Goal: Task Accomplishment & Management: Manage account settings

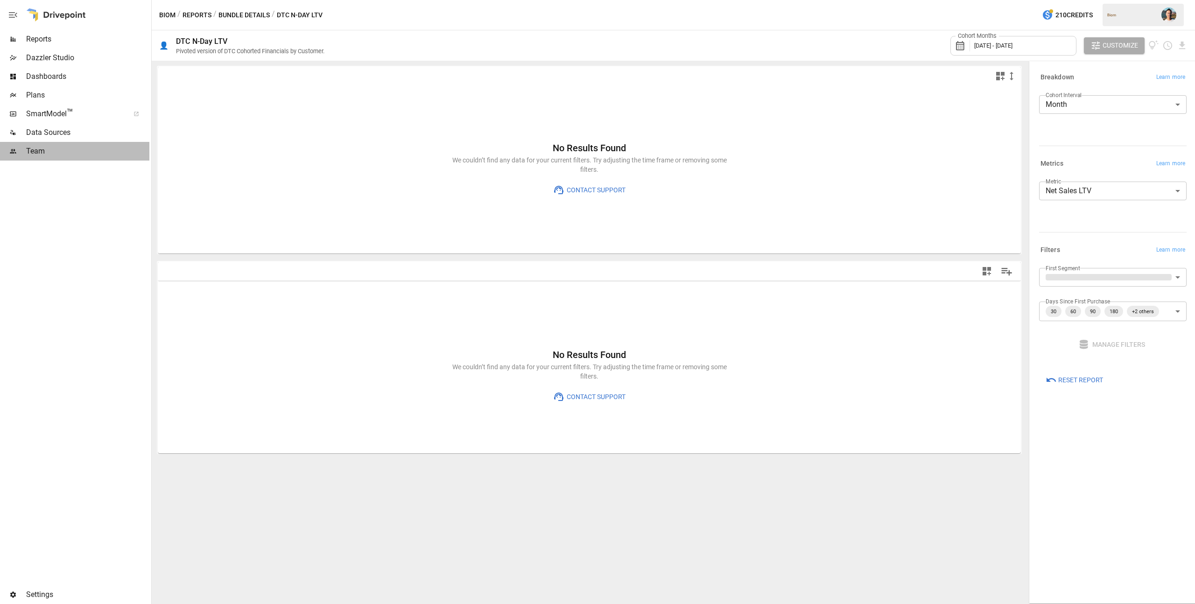
click at [68, 155] on span "Team" at bounding box center [87, 151] width 123 height 11
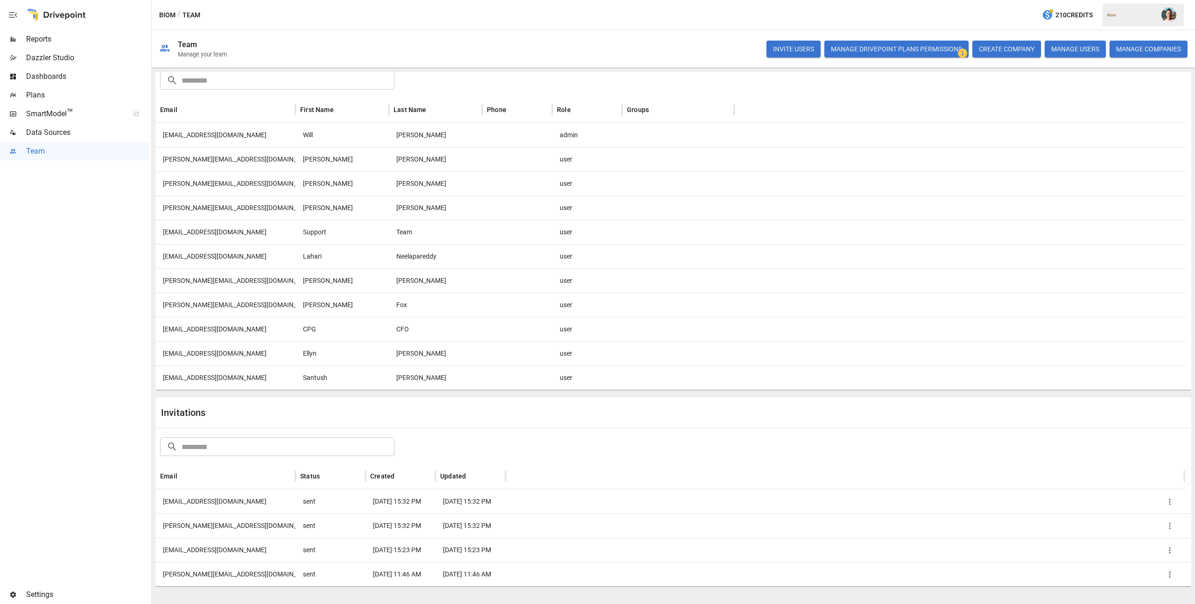
scroll to position [57, 0]
click at [795, 49] on button "INVITE USERS" at bounding box center [794, 49] width 54 height 17
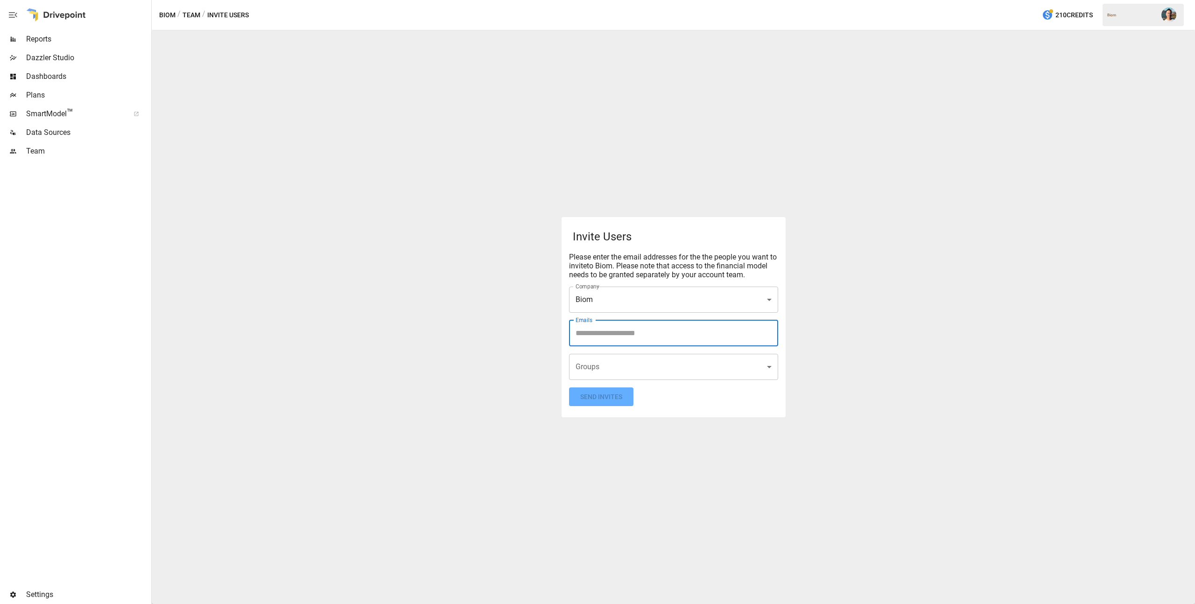
click at [633, 336] on input "Emails" at bounding box center [673, 334] width 201 height 18
click at [669, 413] on div "Invite Users Please enter the email addresses for the the people you want to in…" at bounding box center [674, 317] width 224 height 201
click at [607, 403] on button "Send Invites" at bounding box center [601, 397] width 64 height 19
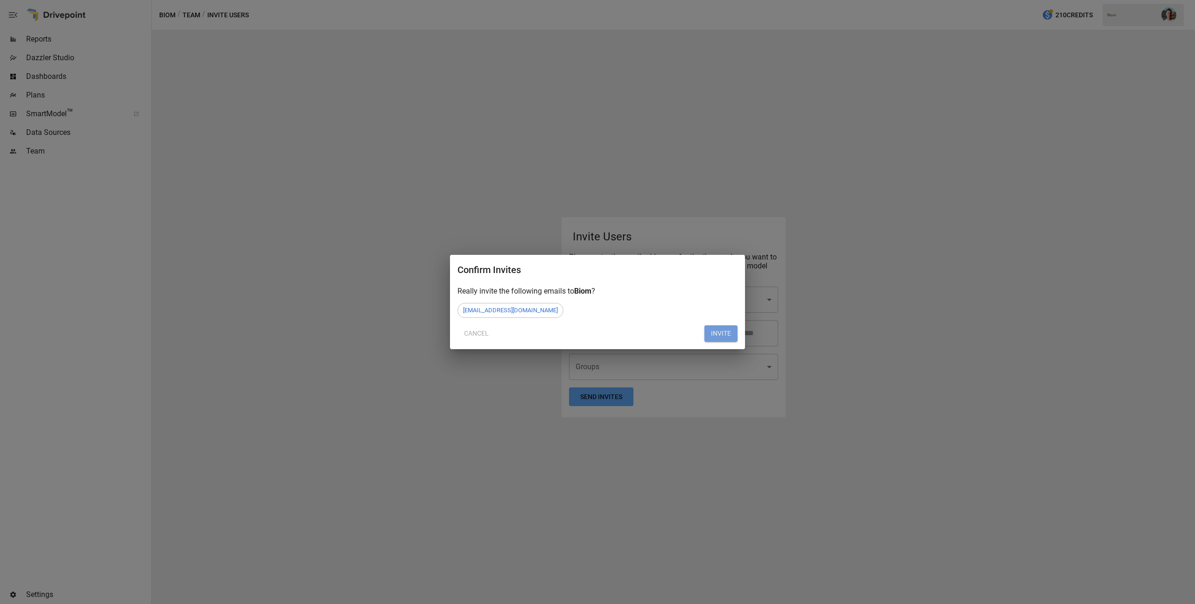
click at [714, 333] on button "INVITE" at bounding box center [721, 333] width 33 height 17
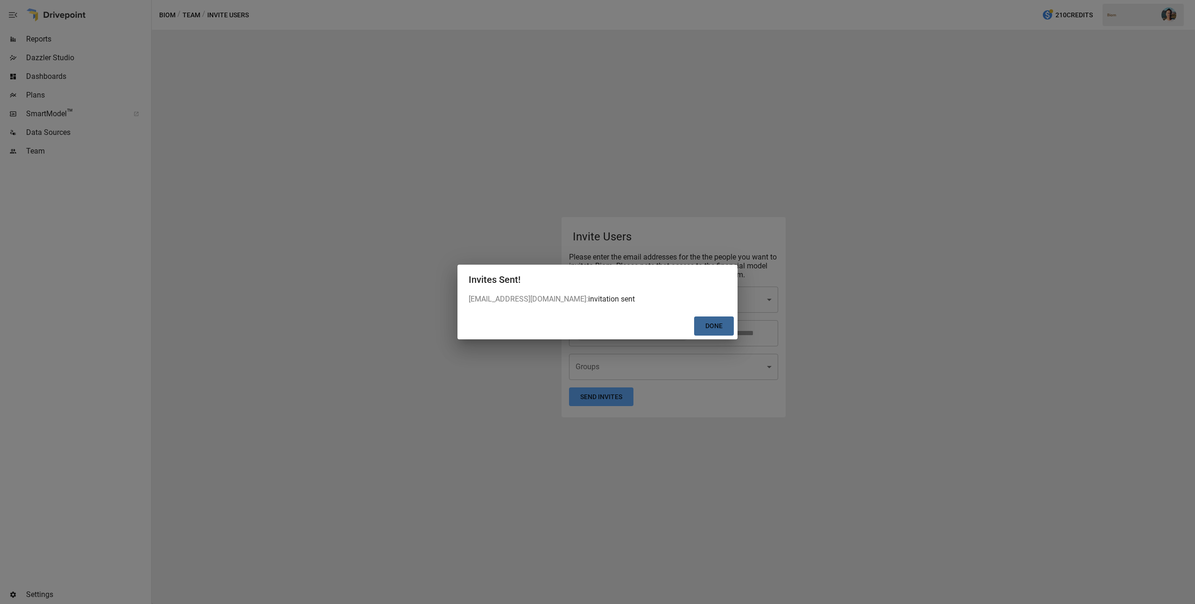
click at [714, 332] on button "Done" at bounding box center [714, 326] width 40 height 19
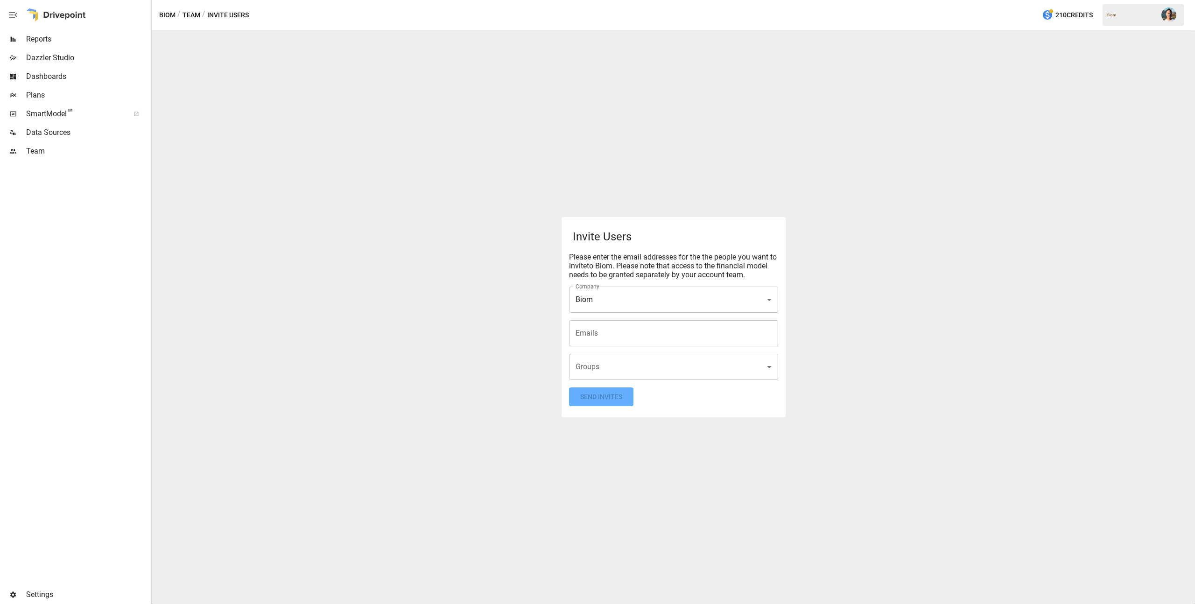
click at [64, 44] on span "Reports" at bounding box center [87, 39] width 123 height 11
